Goal: Information Seeking & Learning: Learn about a topic

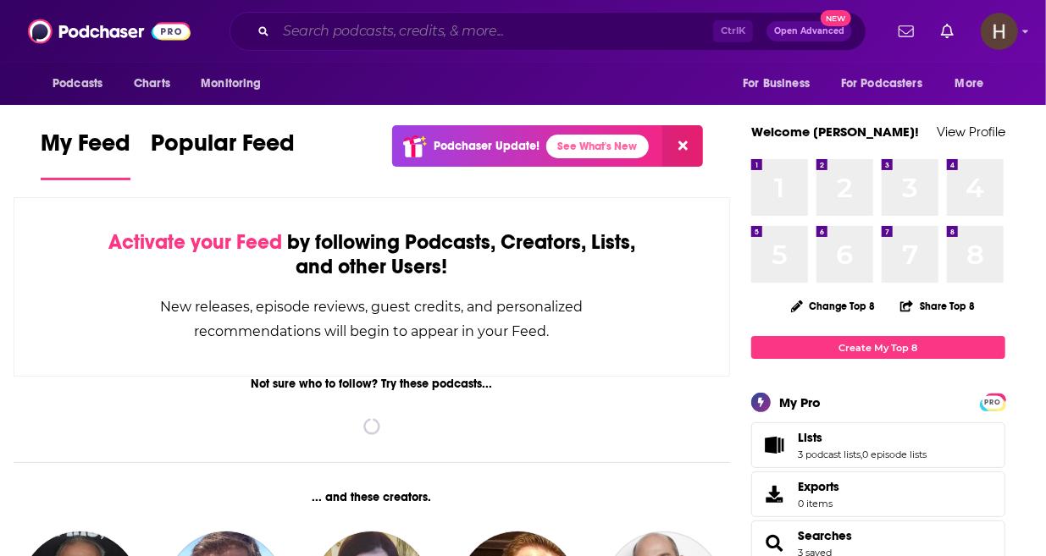
click at [474, 36] on input "Search podcasts, credits, & more..." at bounding box center [494, 31] width 437 height 27
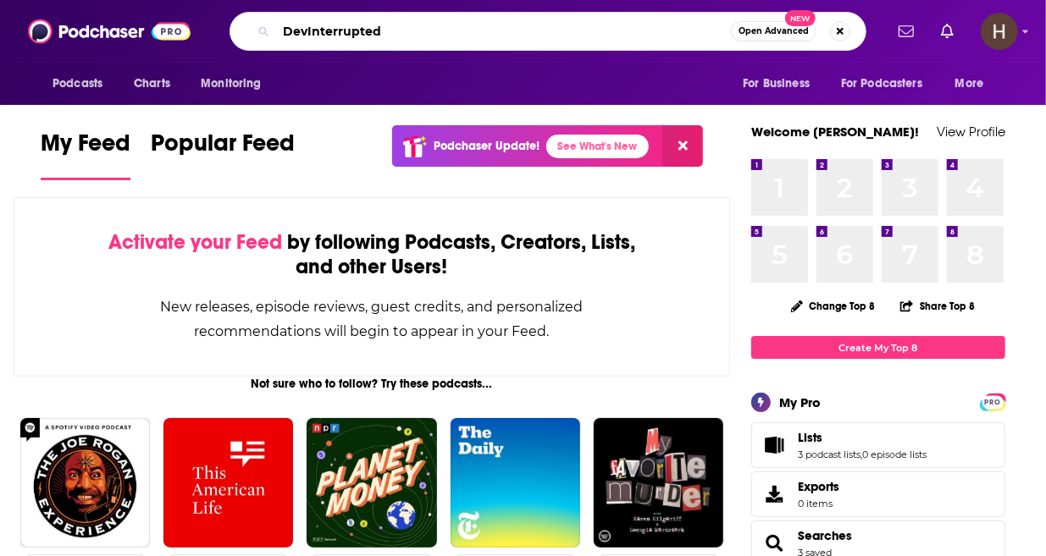
type input "DevInterrupted"
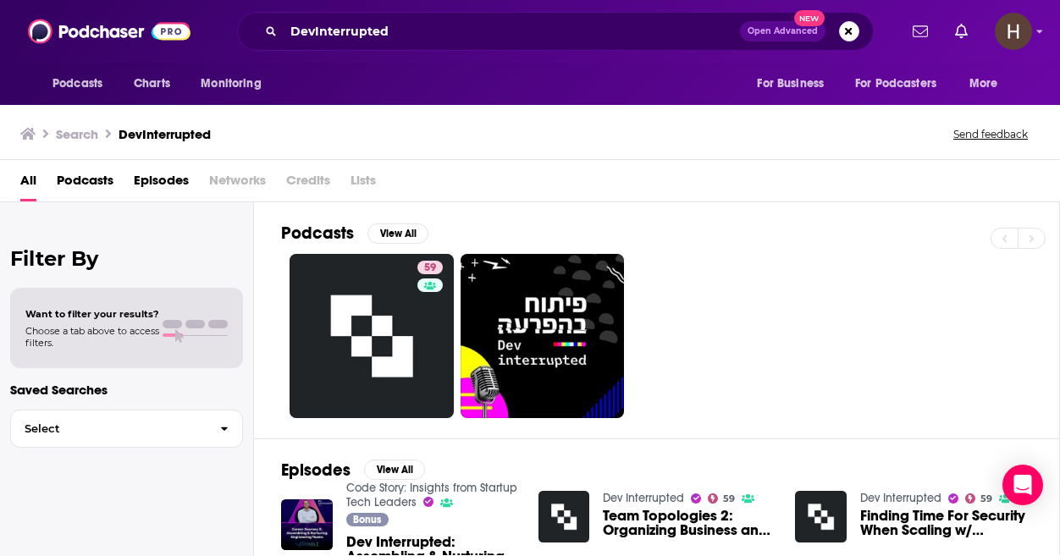
click at [789, 295] on div "59" at bounding box center [670, 336] width 778 height 164
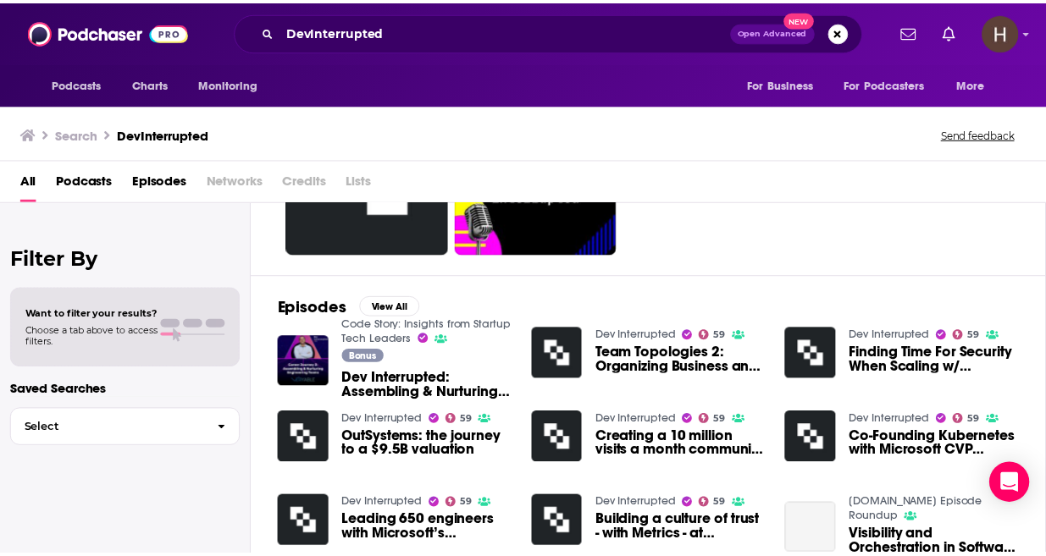
scroll to position [169, 0]
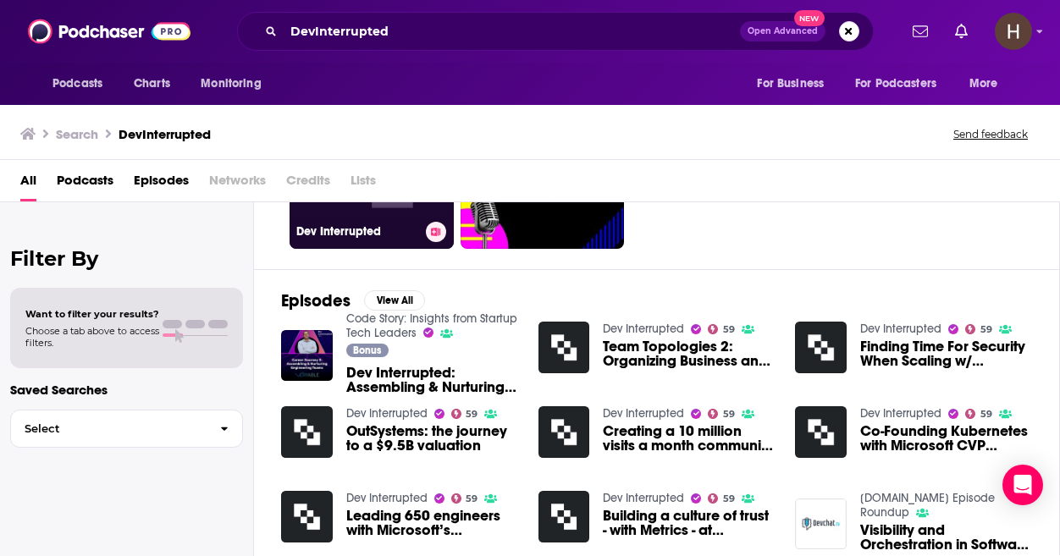
click at [371, 217] on link "59 Dev Interrupted" at bounding box center [372, 167] width 164 height 164
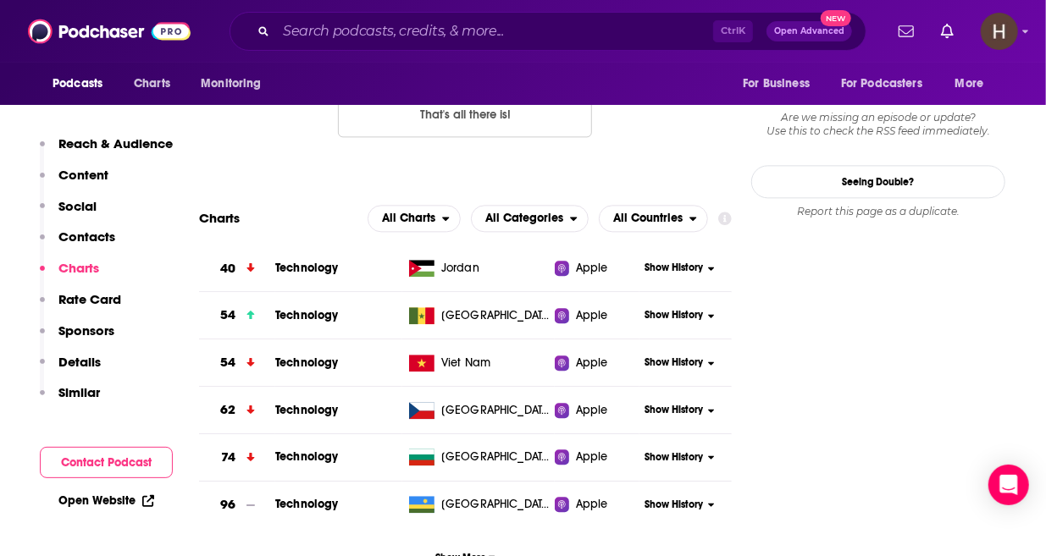
scroll to position [1841, 0]
